Goal: Information Seeking & Learning: Learn about a topic

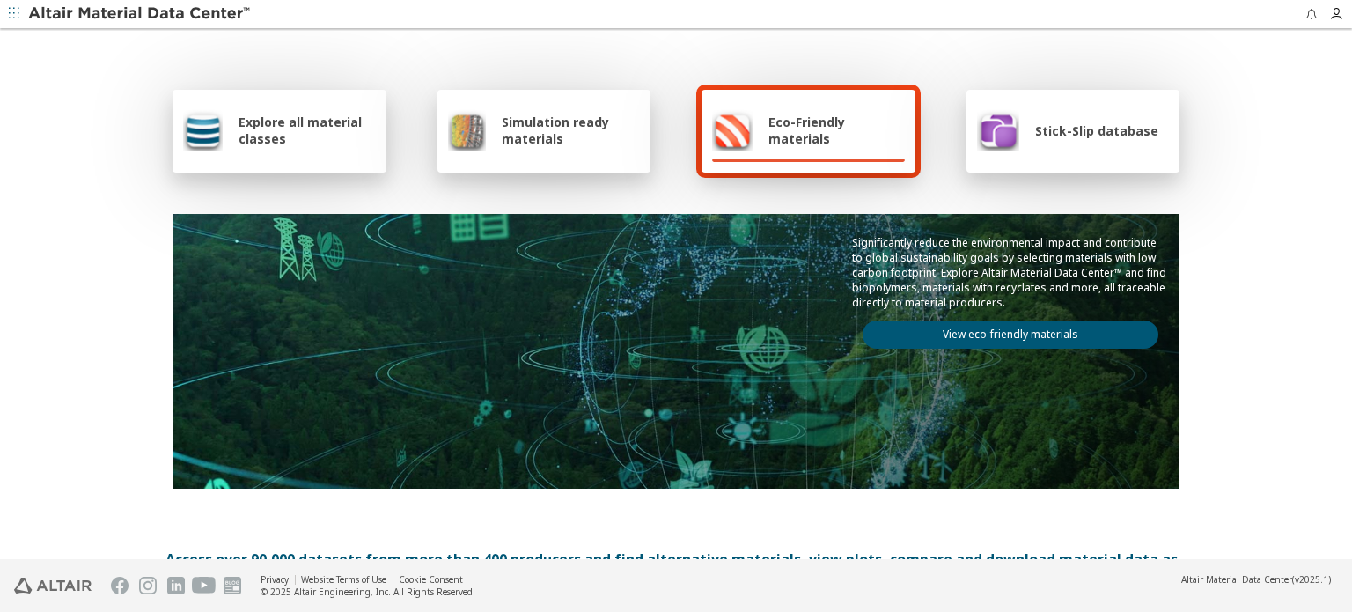
click at [12, 9] on icon "button" at bounding box center [14, 13] width 11 height 11
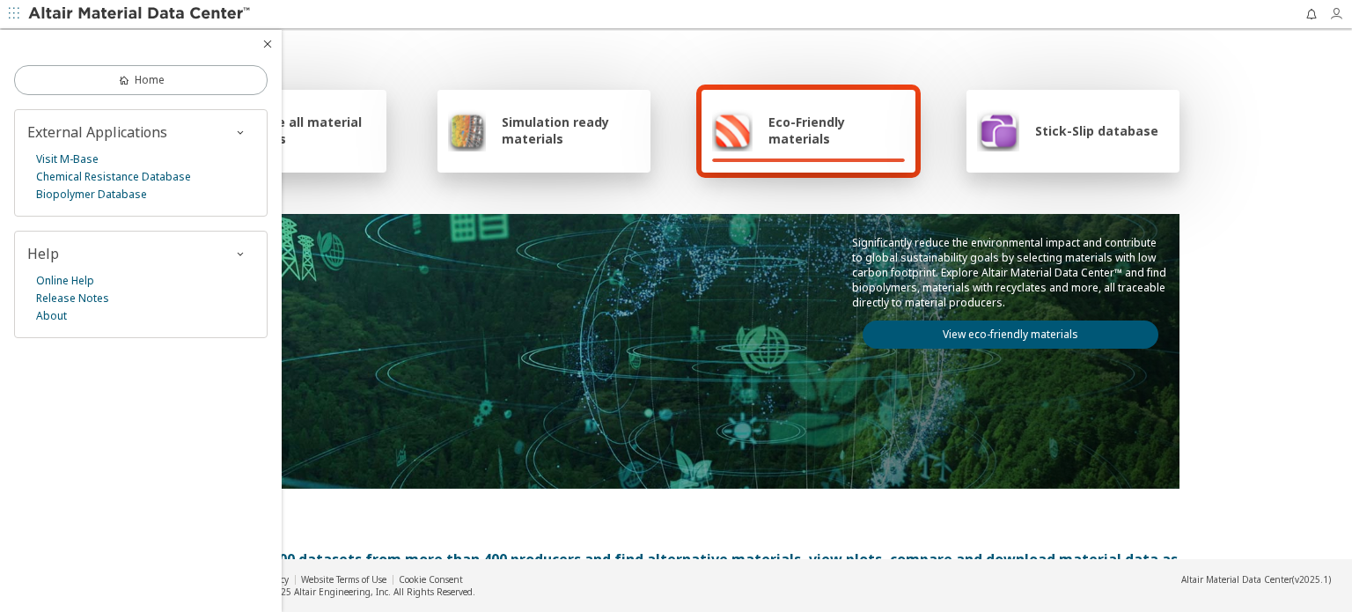
click at [1342, 15] on icon "button" at bounding box center [1336, 14] width 14 height 14
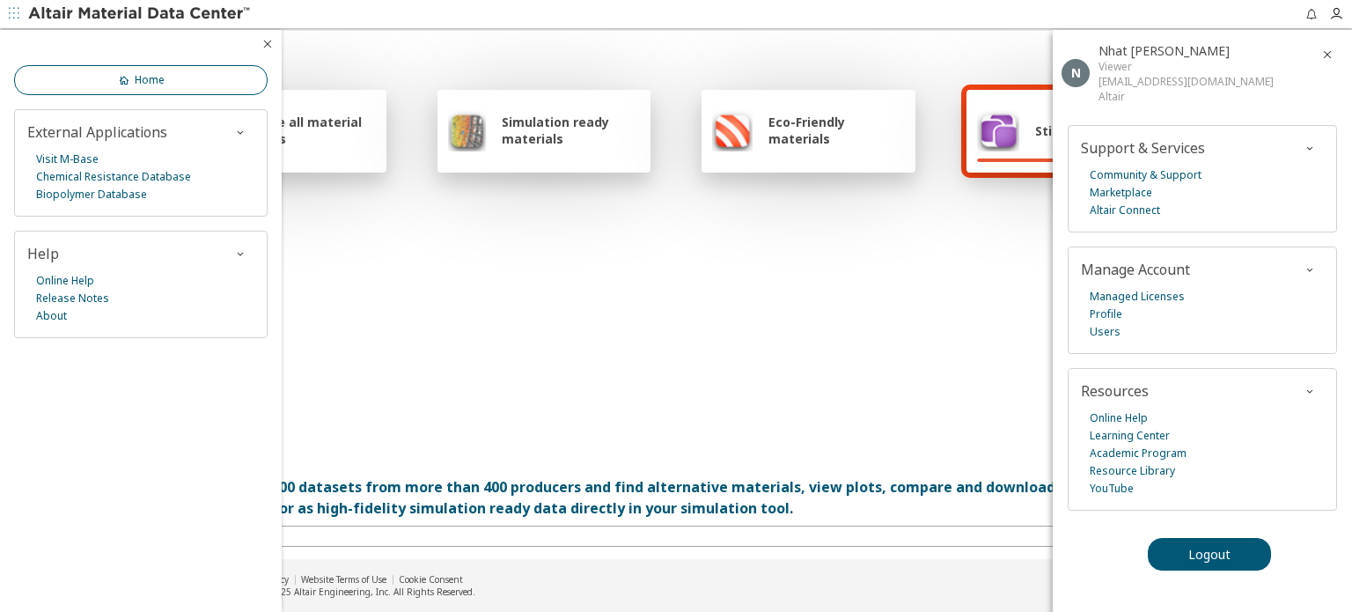
click at [110, 86] on link "Home" at bounding box center [141, 80] width 254 height 30
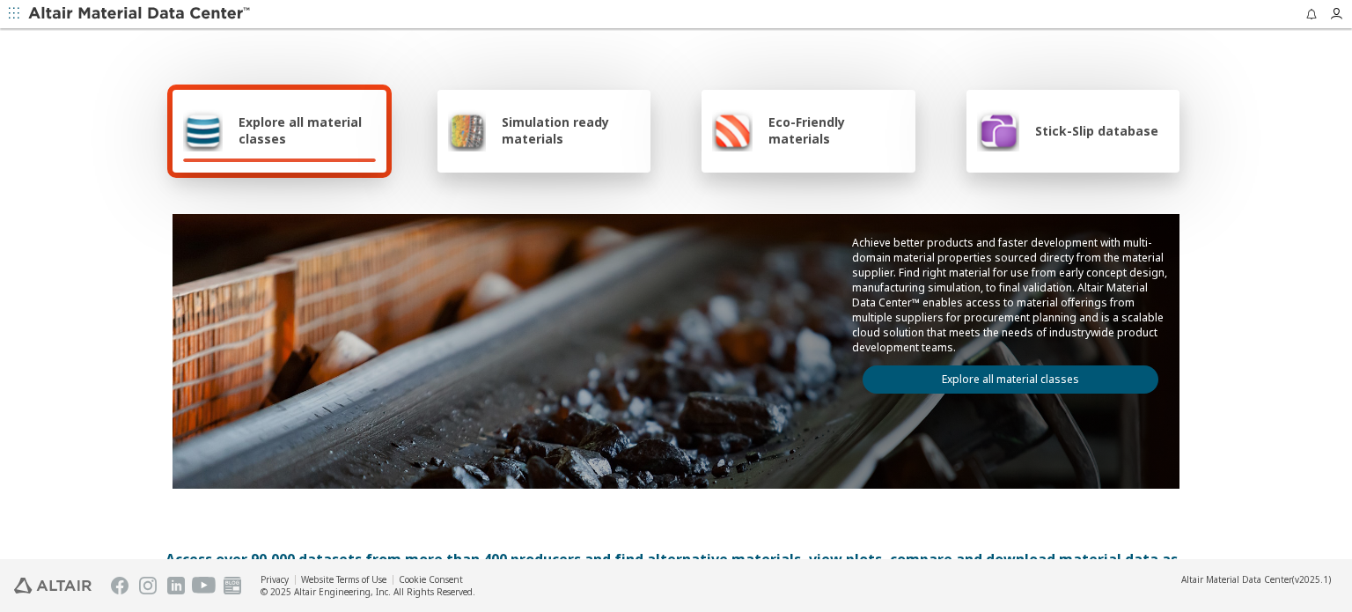
click at [535, 141] on span "Simulation ready materials" at bounding box center [571, 130] width 138 height 33
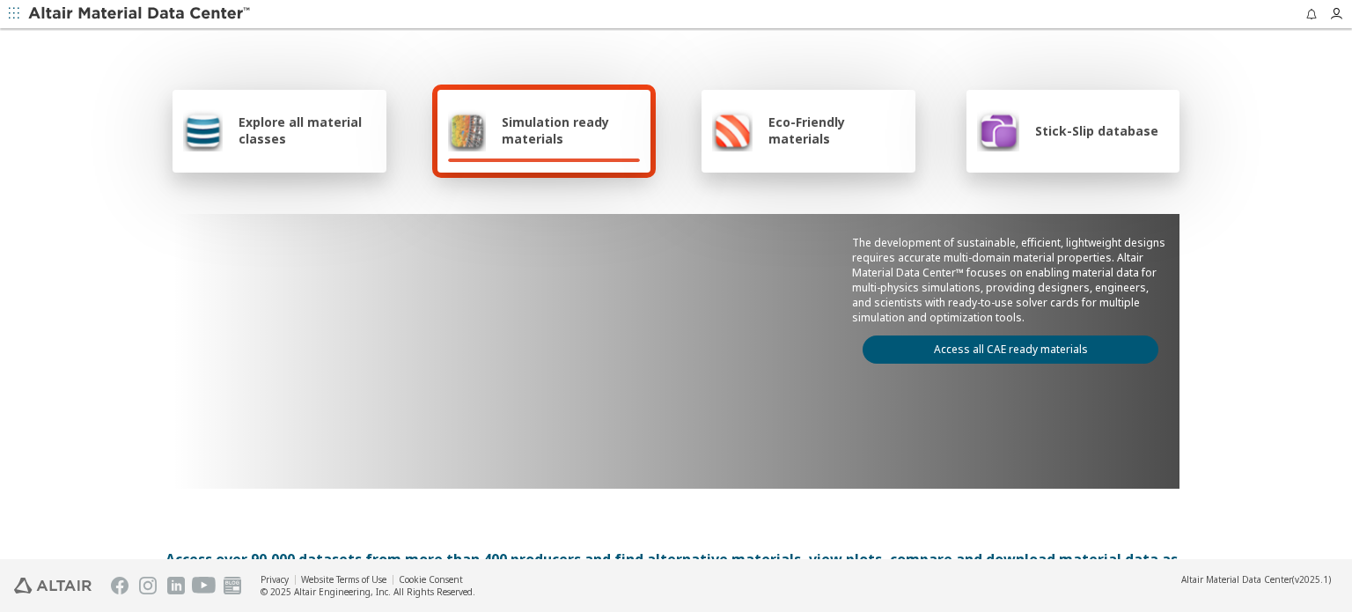
scroll to position [88, 0]
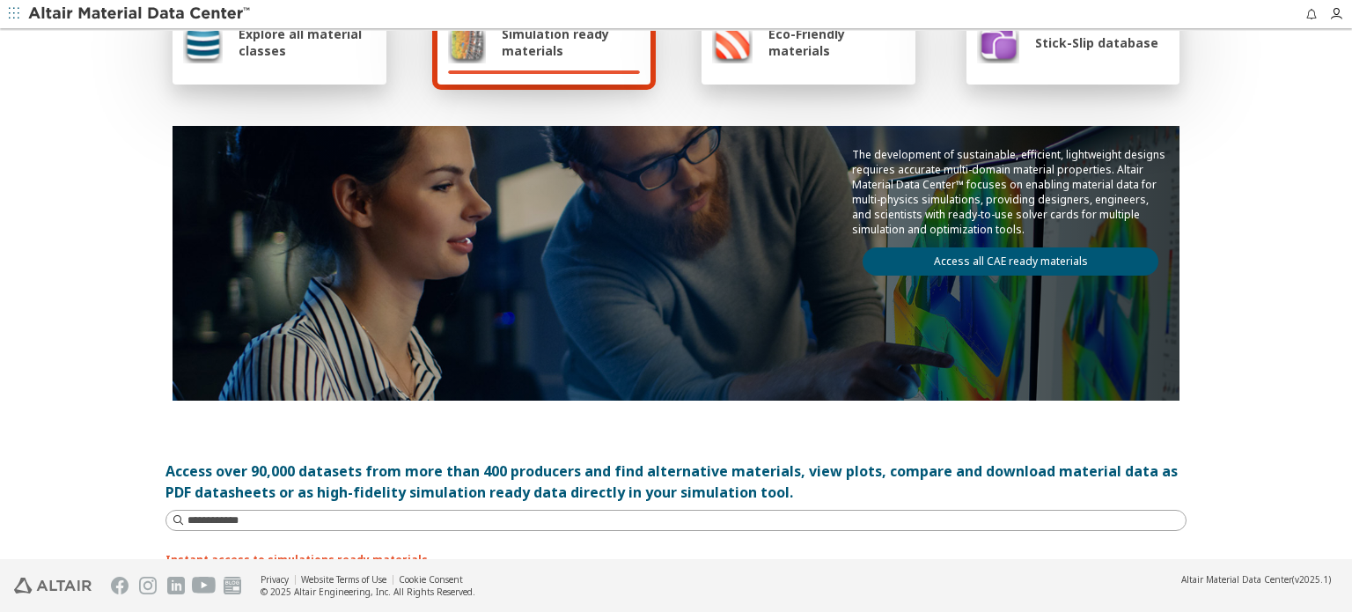
click at [1032, 270] on div "The development of sustainable, efficient, lightweight designs requires accurat…" at bounding box center [1011, 211] width 338 height 171
click at [1035, 257] on link "Access all CAE ready materials" at bounding box center [1011, 261] width 296 height 28
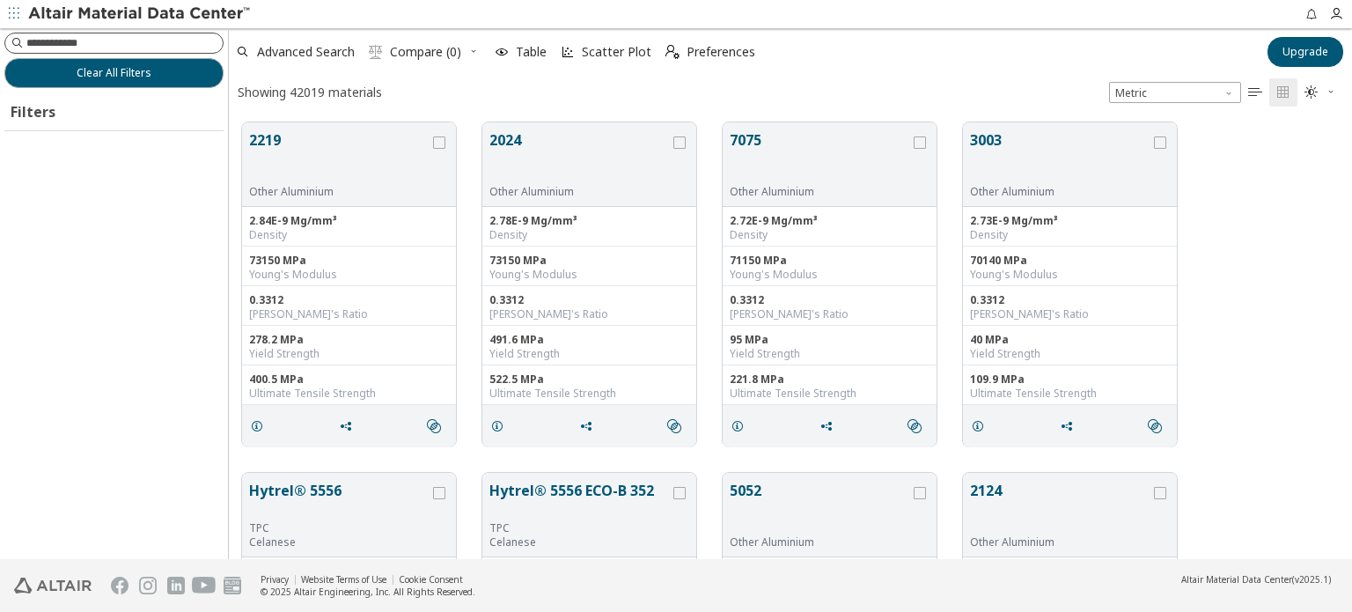
scroll to position [14, 14]
click at [107, 41] on input at bounding box center [124, 43] width 196 height 18
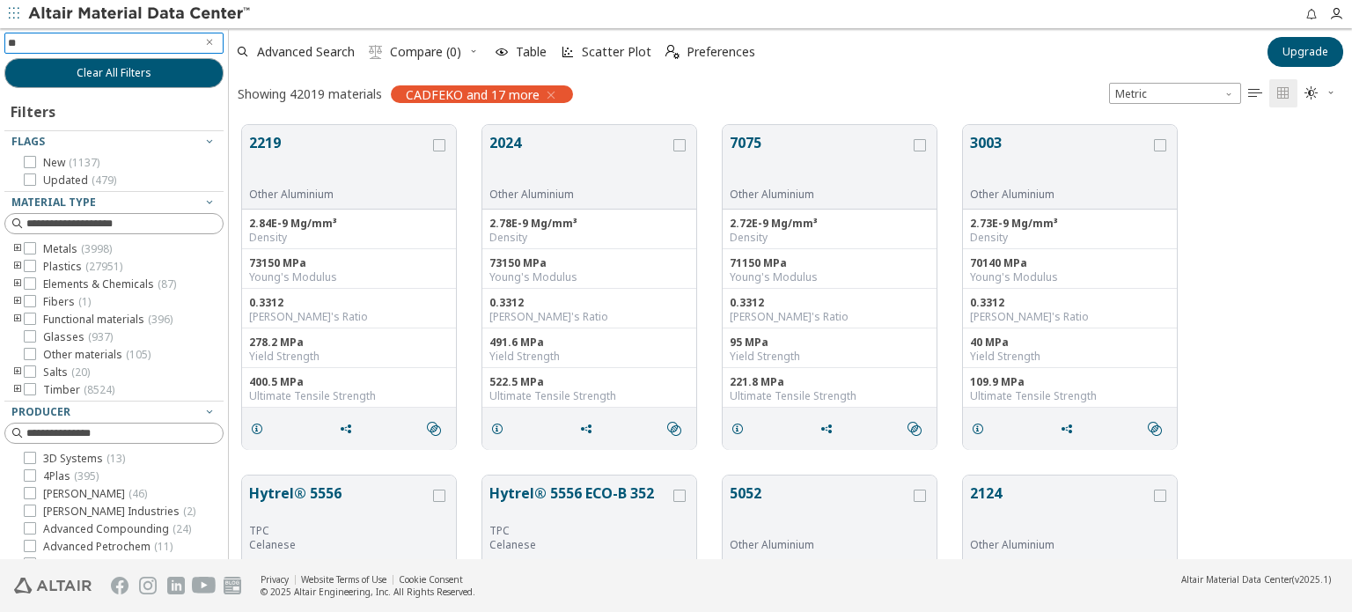
type input "***"
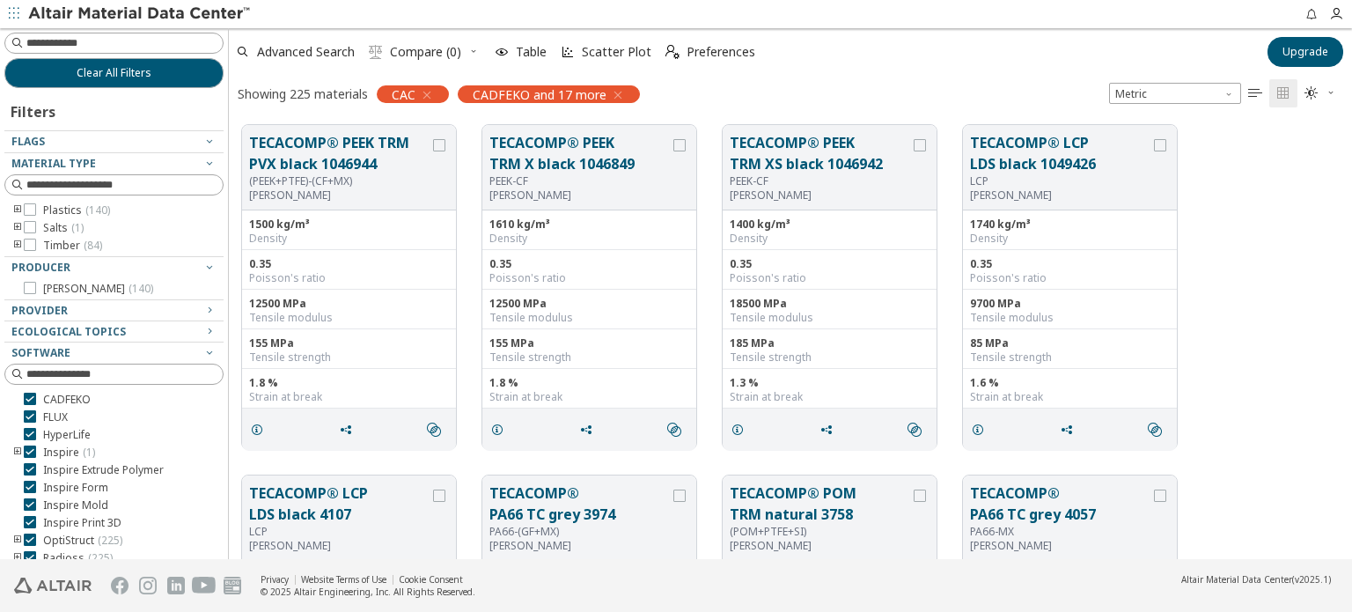
click at [618, 93] on icon "button" at bounding box center [618, 95] width 14 height 14
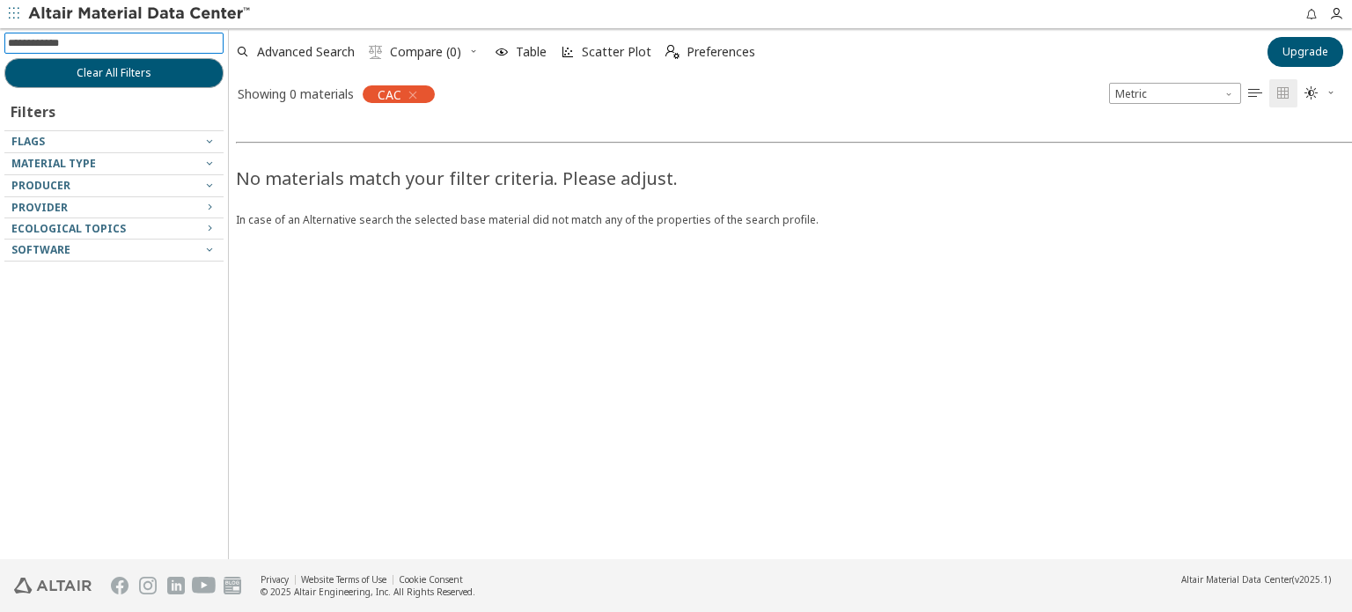
click at [117, 36] on input at bounding box center [116, 42] width 216 height 19
type input "***"
click at [415, 92] on icon "button" at bounding box center [413, 95] width 14 height 14
